Goal: Transaction & Acquisition: Purchase product/service

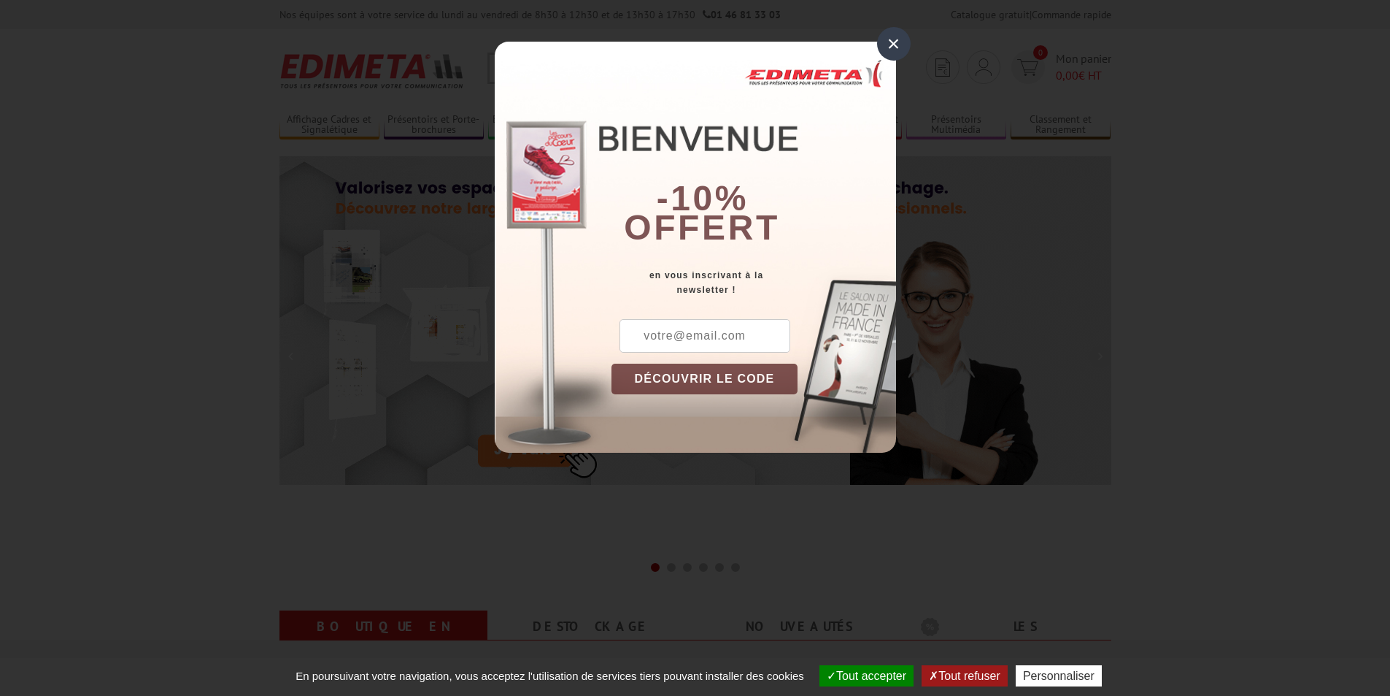
click at [902, 37] on div "×" at bounding box center [894, 44] width 34 height 34
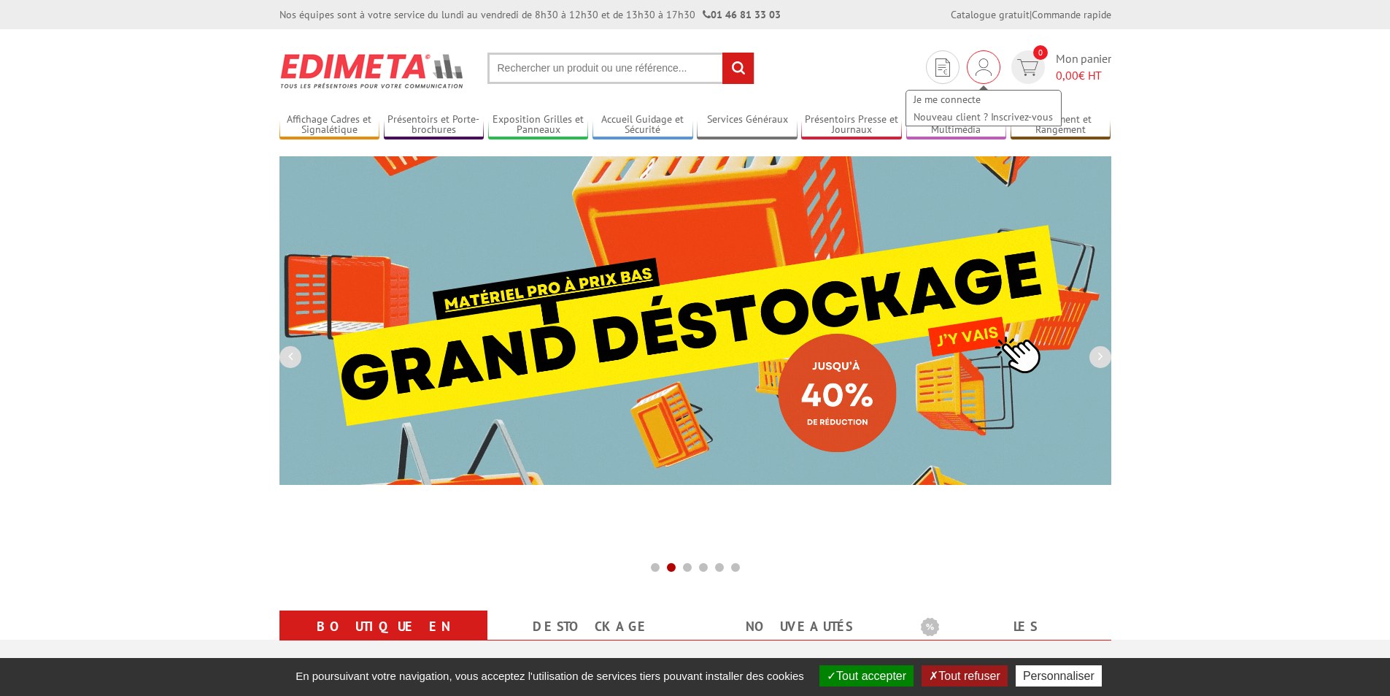
click at [989, 69] on img at bounding box center [984, 67] width 16 height 18
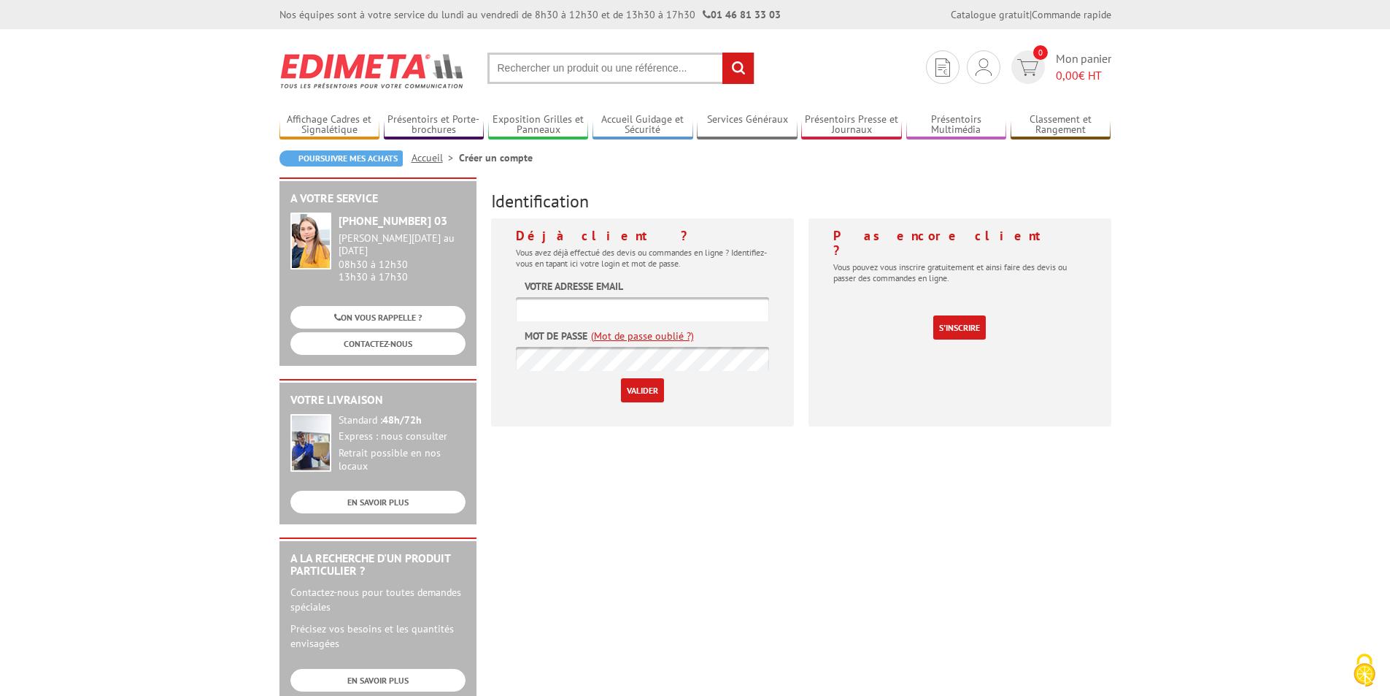
type input "[EMAIL_ADDRESS][DOMAIN_NAME]"
click at [631, 393] on input "Valider" at bounding box center [642, 390] width 43 height 24
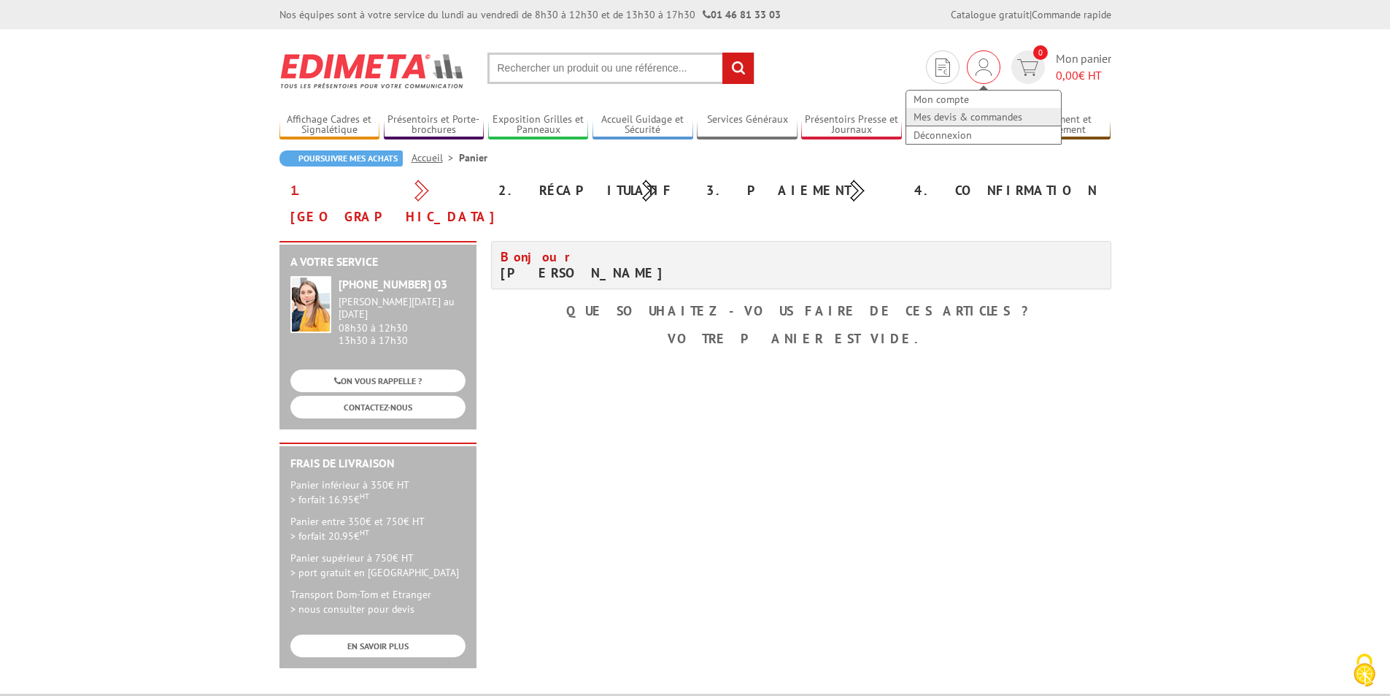
click at [967, 120] on link "Mes devis & commandes" at bounding box center [984, 117] width 155 height 18
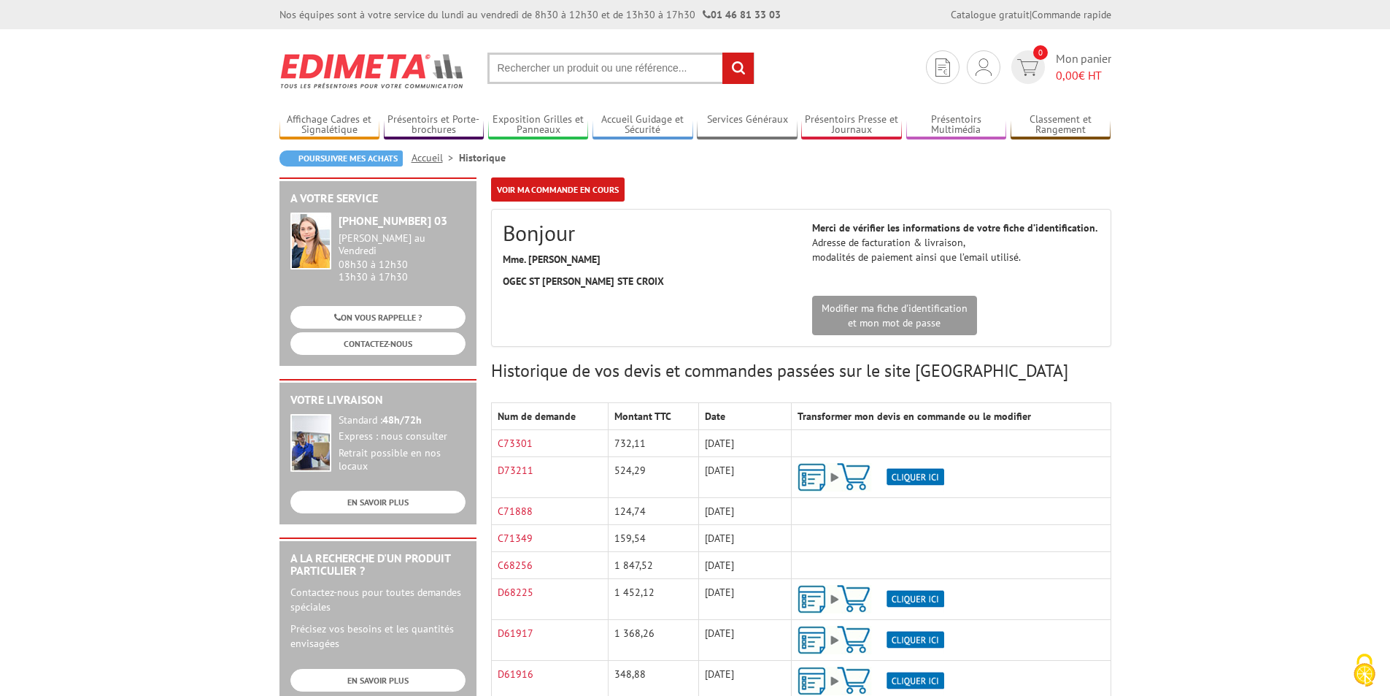
scroll to position [146, 0]
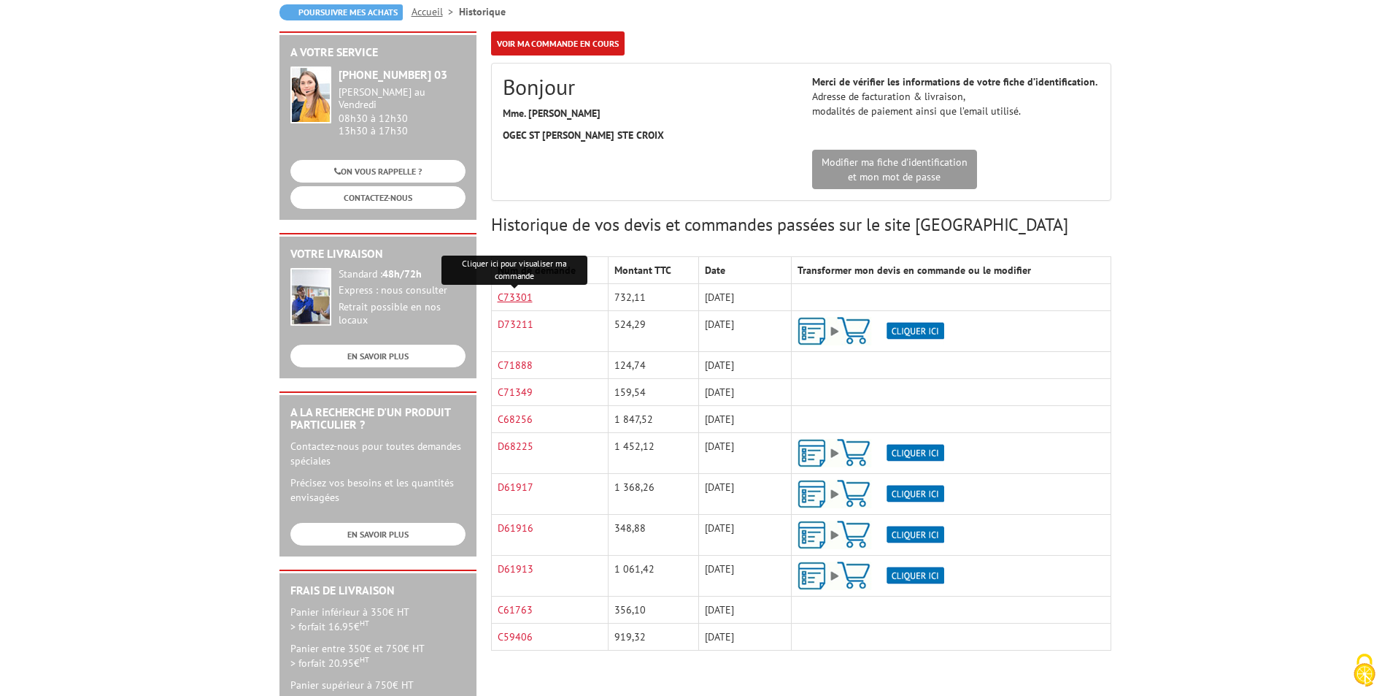
click at [505, 296] on link "C73301" at bounding box center [515, 296] width 35 height 13
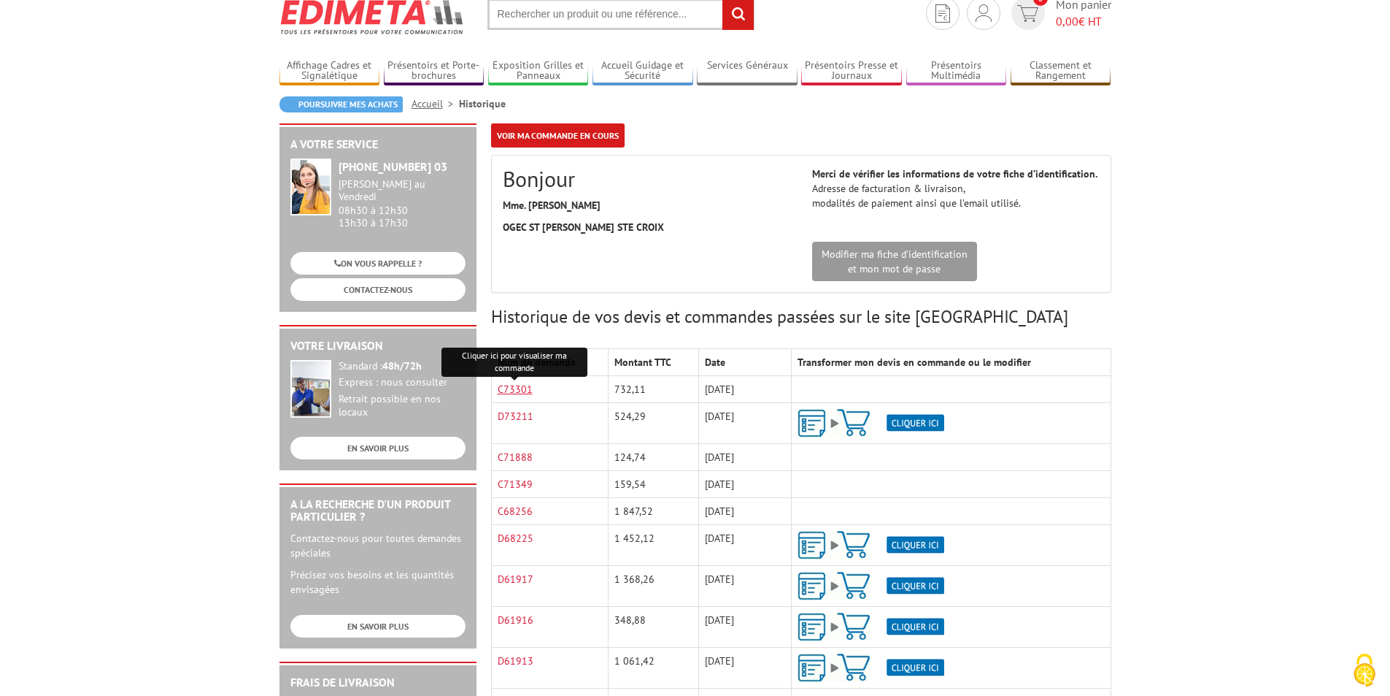
scroll to position [0, 0]
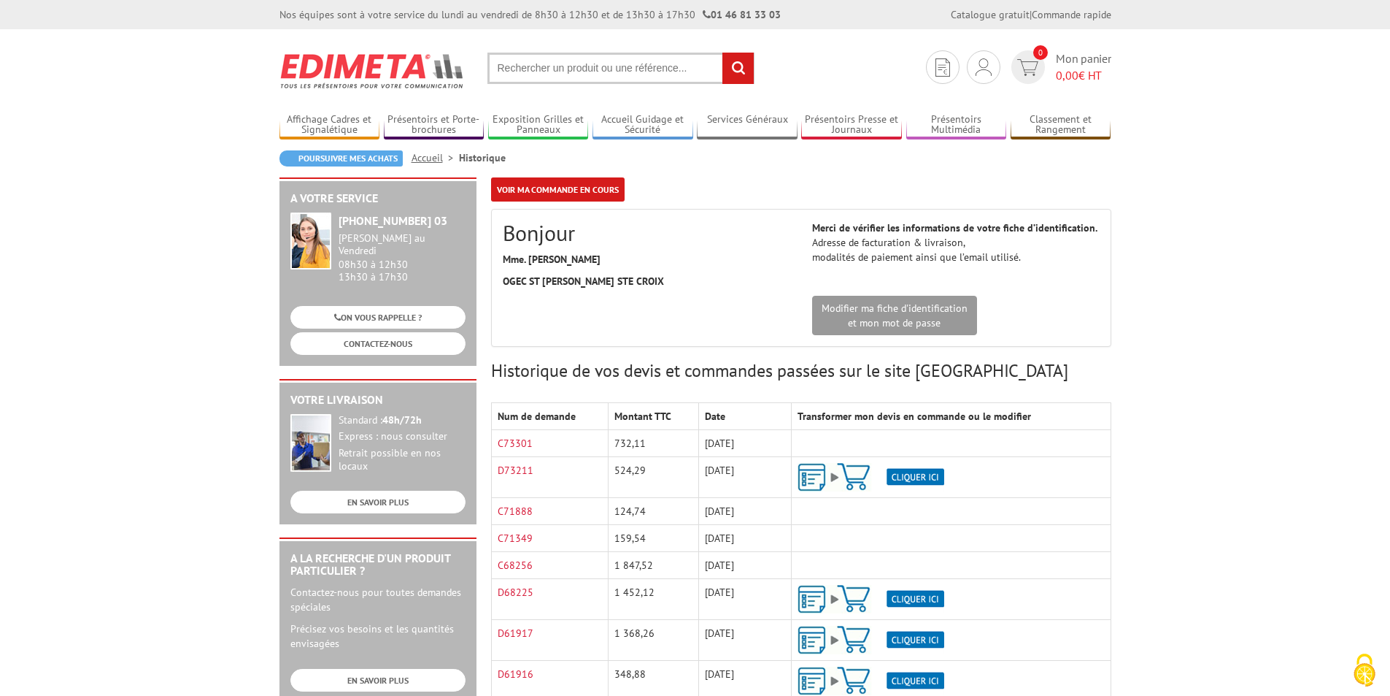
click at [542, 77] on input "text" at bounding box center [621, 68] width 267 height 31
click at [539, 67] on input "text" at bounding box center [621, 68] width 267 height 31
paste input "215704D2"
type input "215704D2"
click at [734, 69] on input "rechercher" at bounding box center [738, 68] width 31 height 31
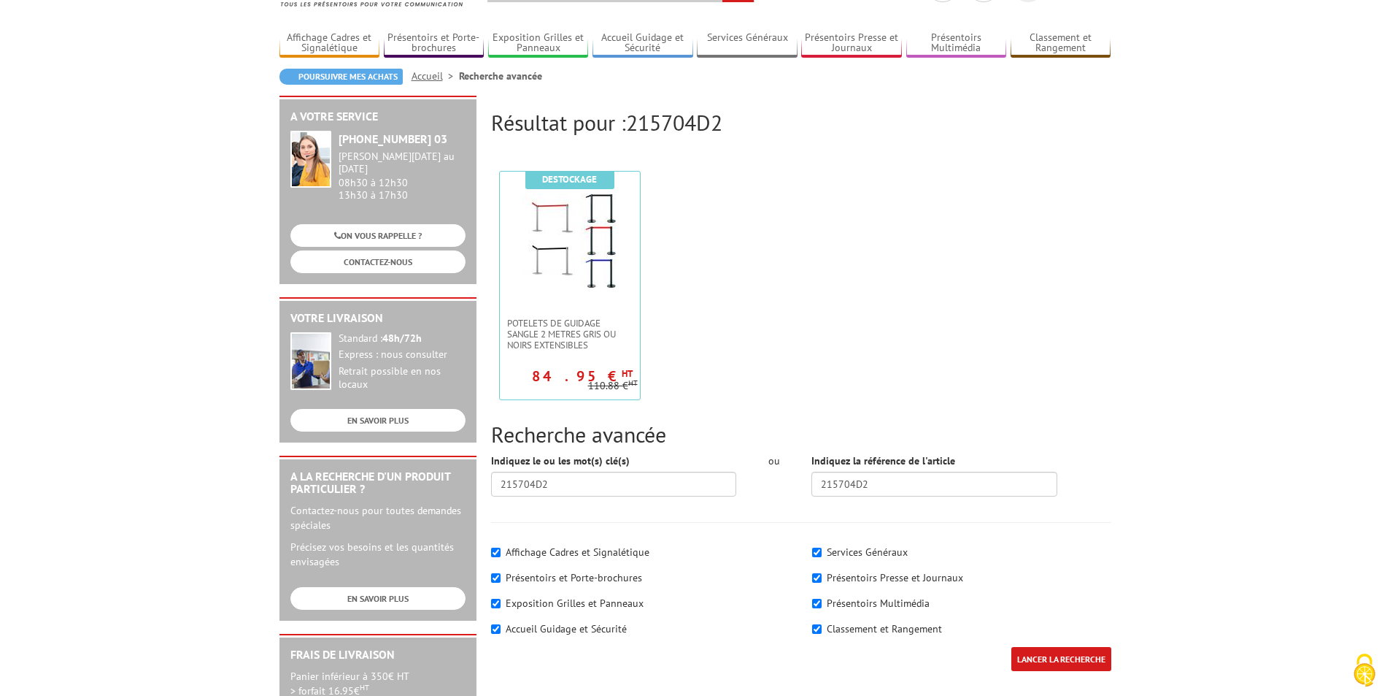
scroll to position [292, 0]
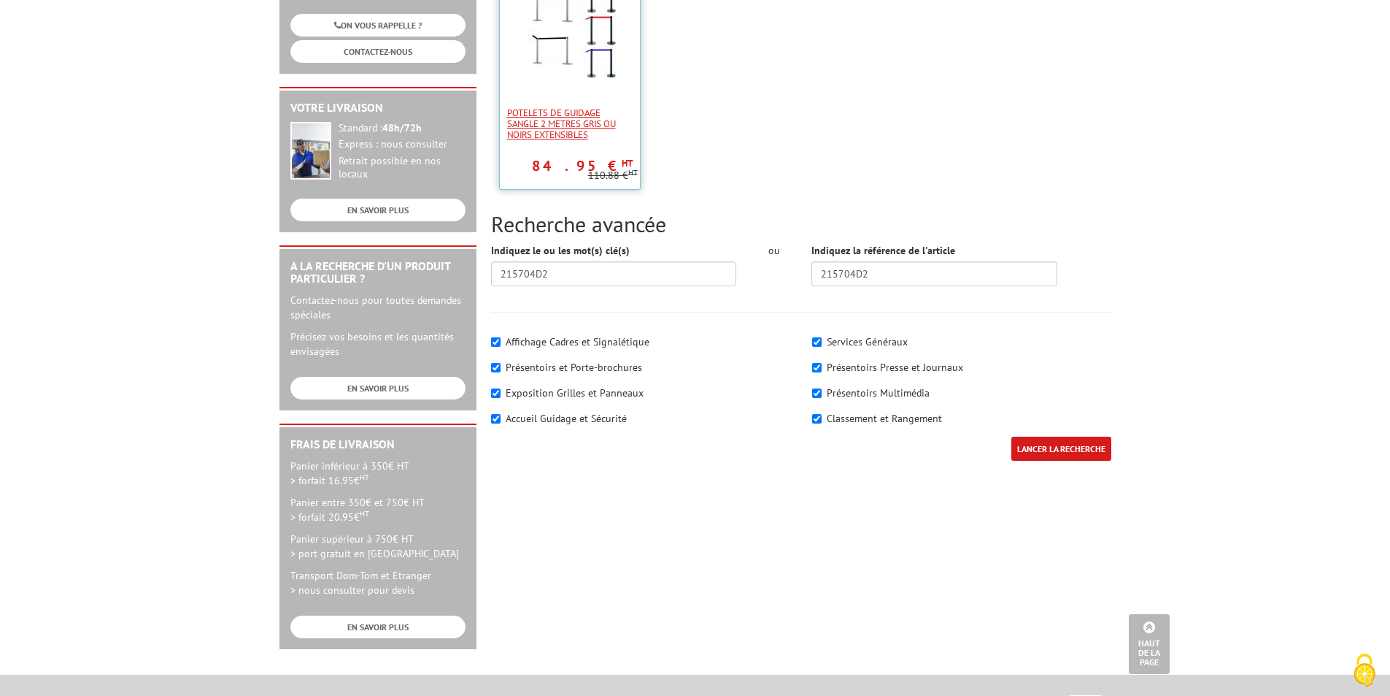
click at [594, 118] on span "POTELETS DE GUIDAGE SANGLE 2 METRES GRIS OU NOIRS EXTENSIBLEs" at bounding box center [570, 123] width 126 height 33
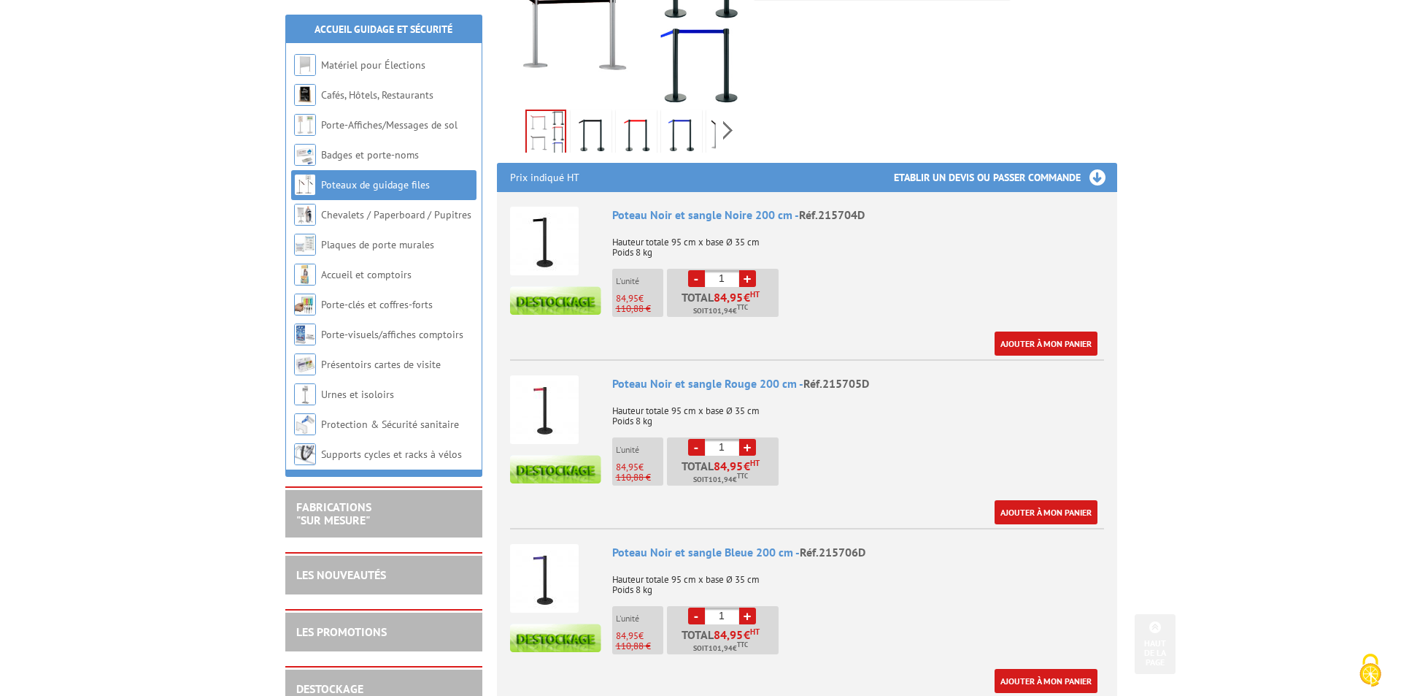
scroll to position [438, 0]
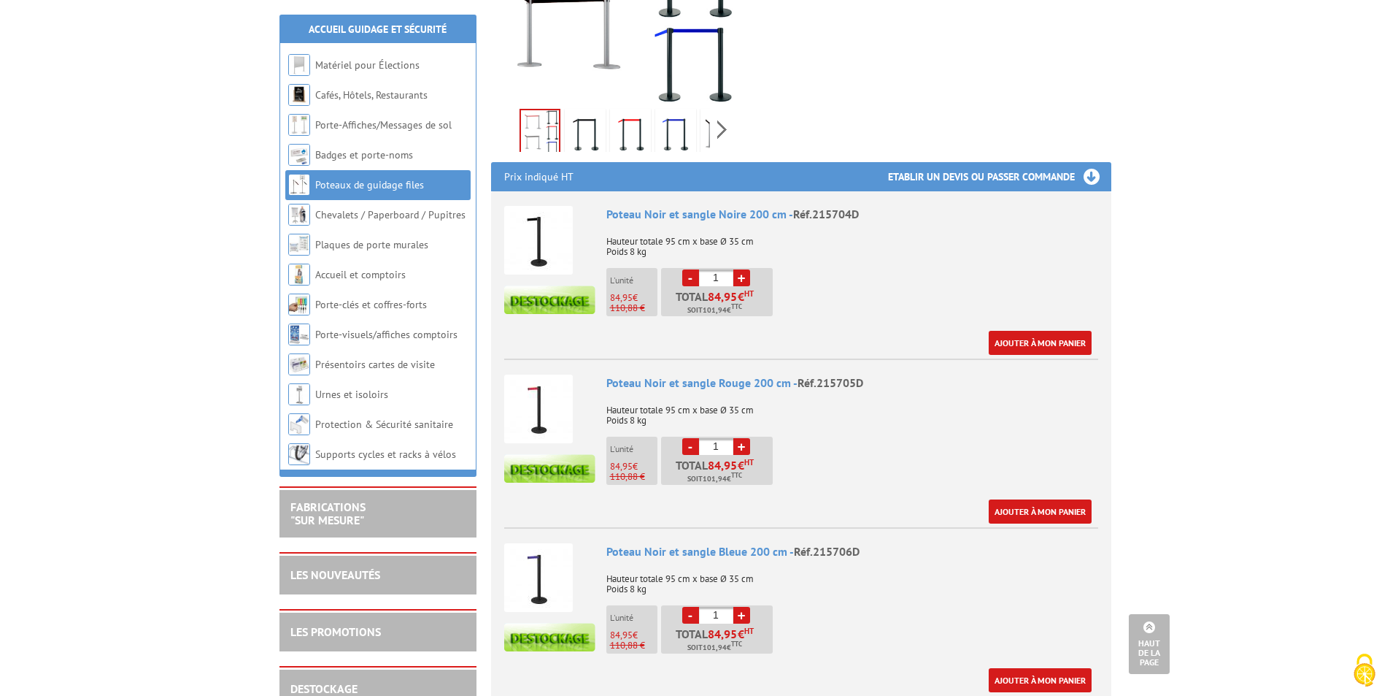
click at [739, 269] on link "+" at bounding box center [742, 277] width 17 height 17
type input "5"
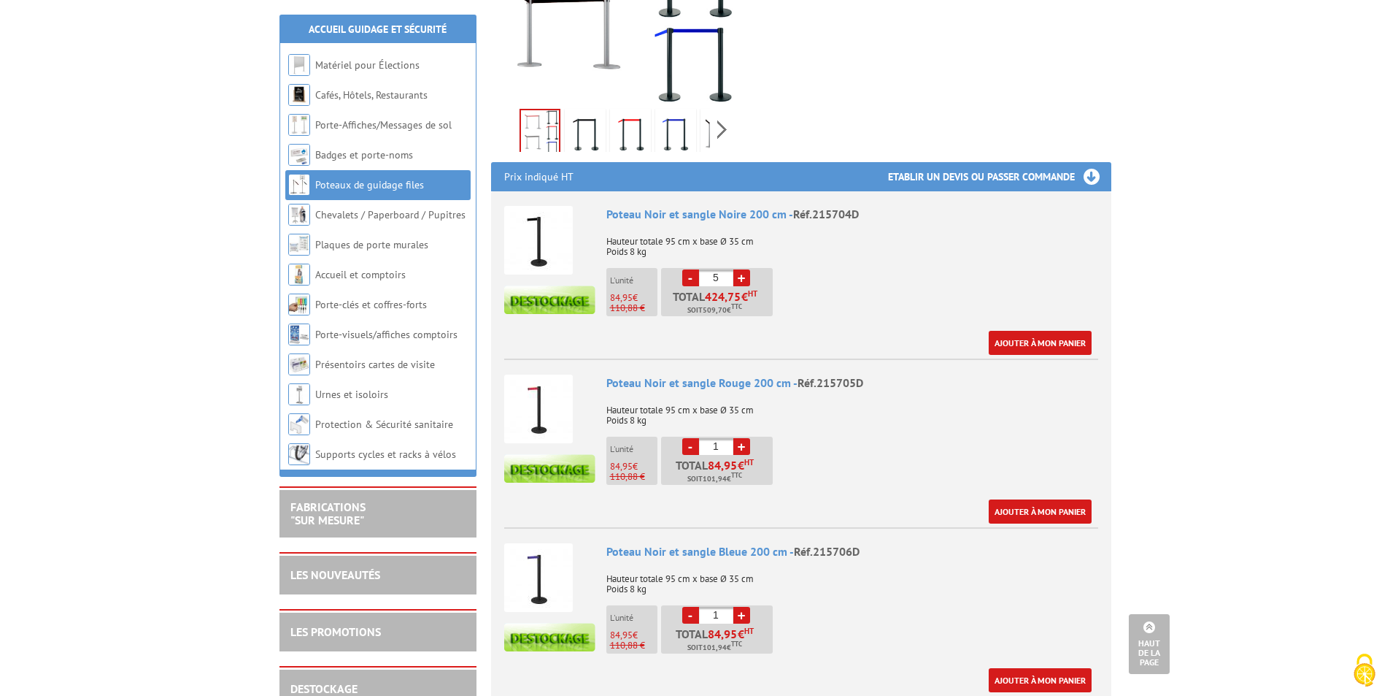
click at [1064, 312] on div "Poteau Noir et sangle Noire 200 cm - Réf.215704D Hauteur totale 95 cm x base Ø …" at bounding box center [853, 280] width 492 height 149
click at [1064, 331] on link "Ajouter à mon panier" at bounding box center [1040, 343] width 103 height 24
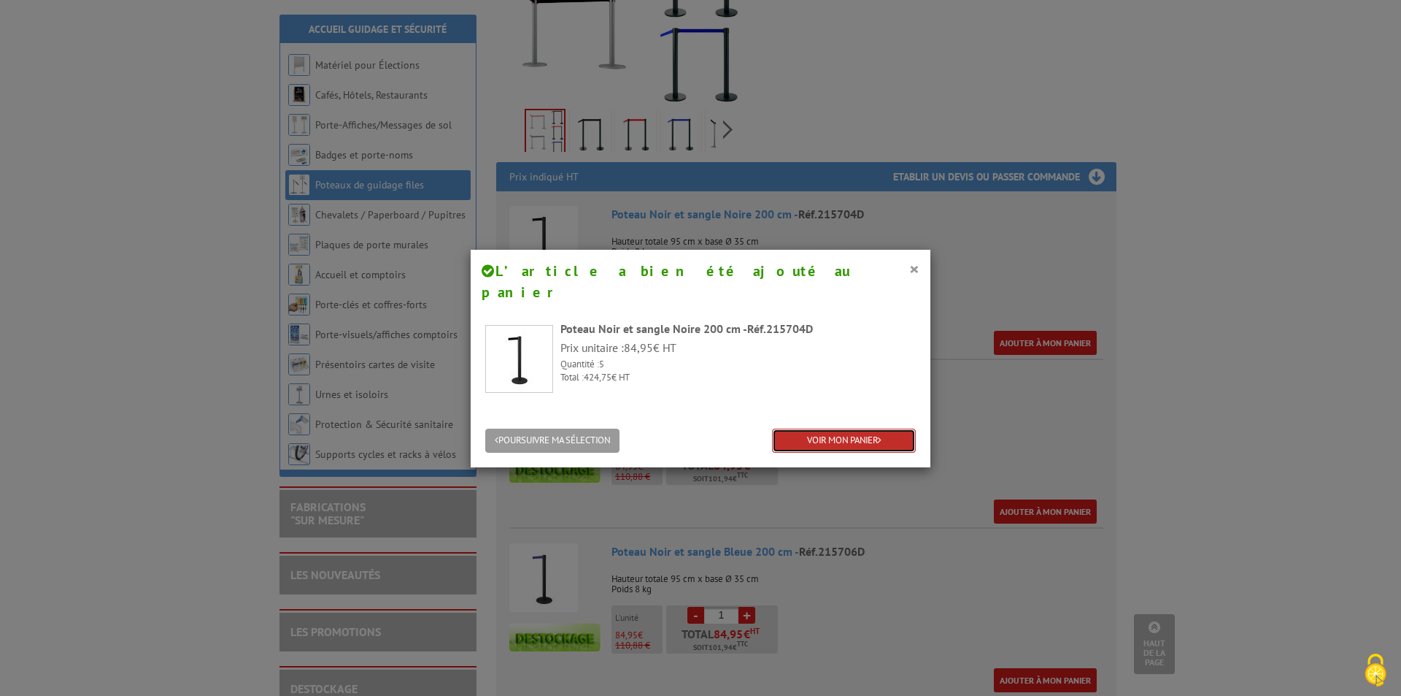
click at [799, 428] on link "VOIR MON PANIER" at bounding box center [844, 440] width 144 height 24
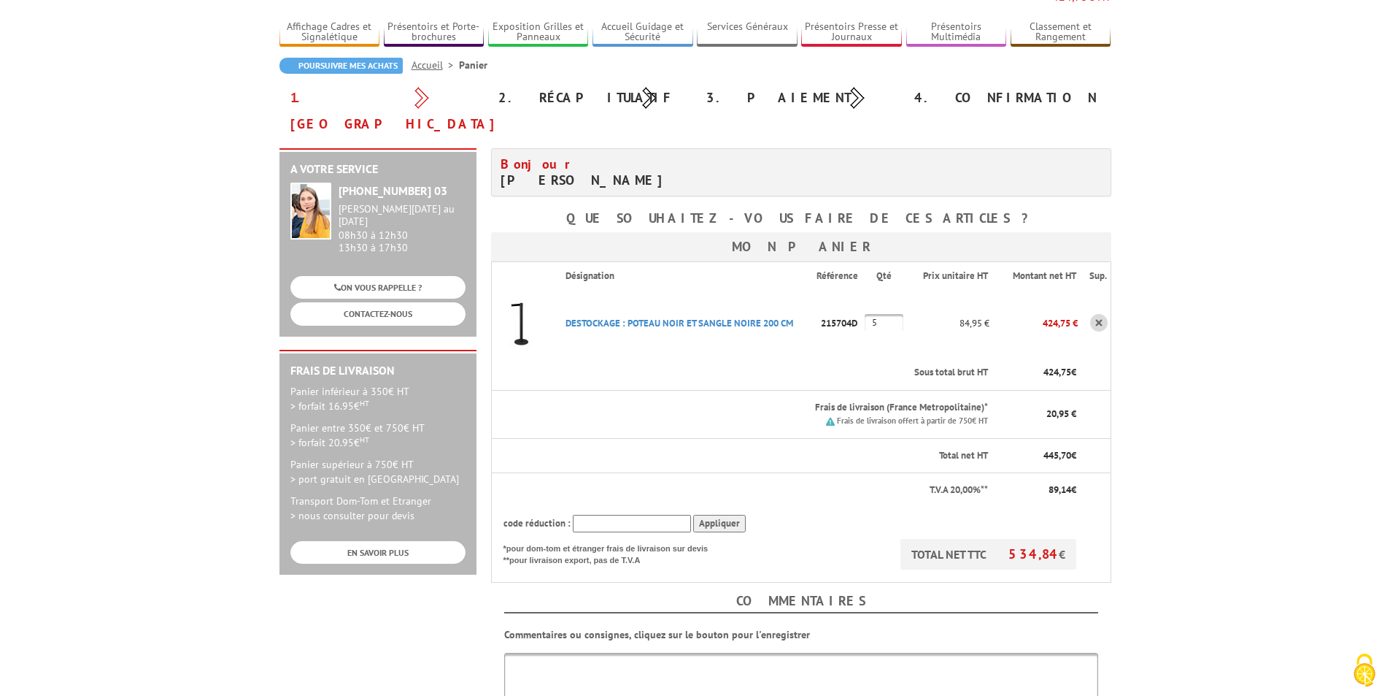
scroll to position [146, 0]
